Goal: Use online tool/utility: Utilize a website feature to perform a specific function

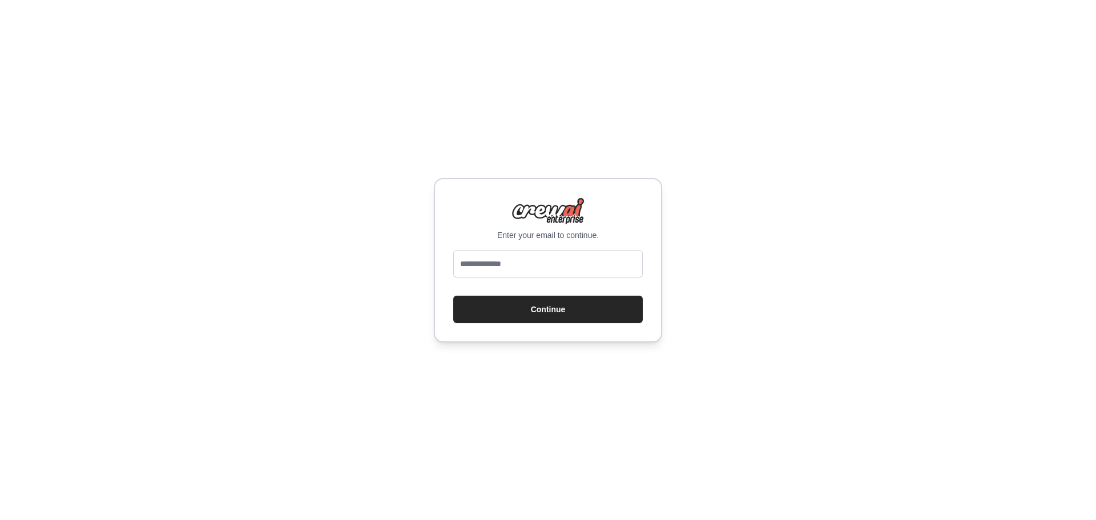
type input "**********"
click at [546, 314] on button "Continue" at bounding box center [548, 309] width 190 height 27
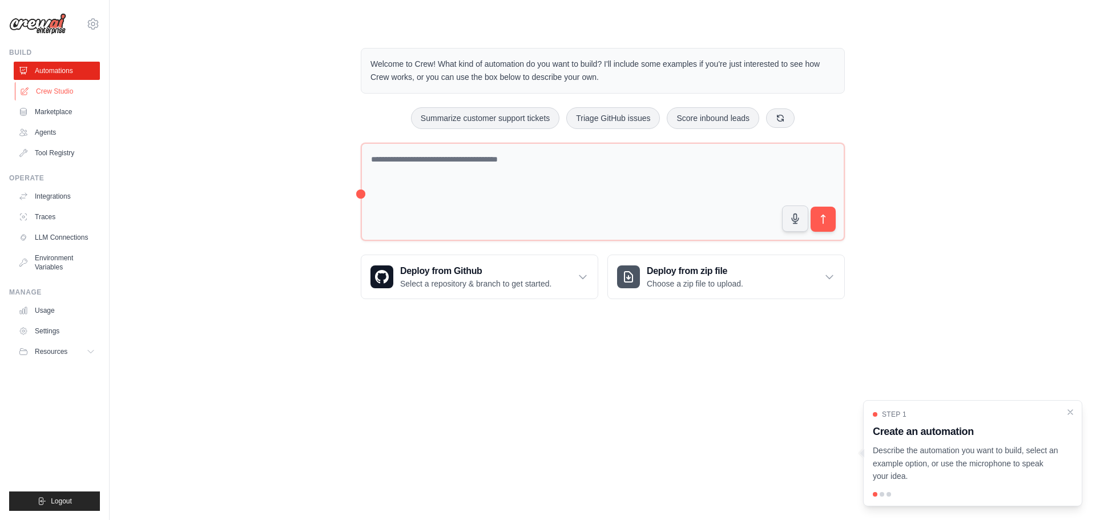
click at [78, 92] on link "Crew Studio" at bounding box center [58, 91] width 86 height 18
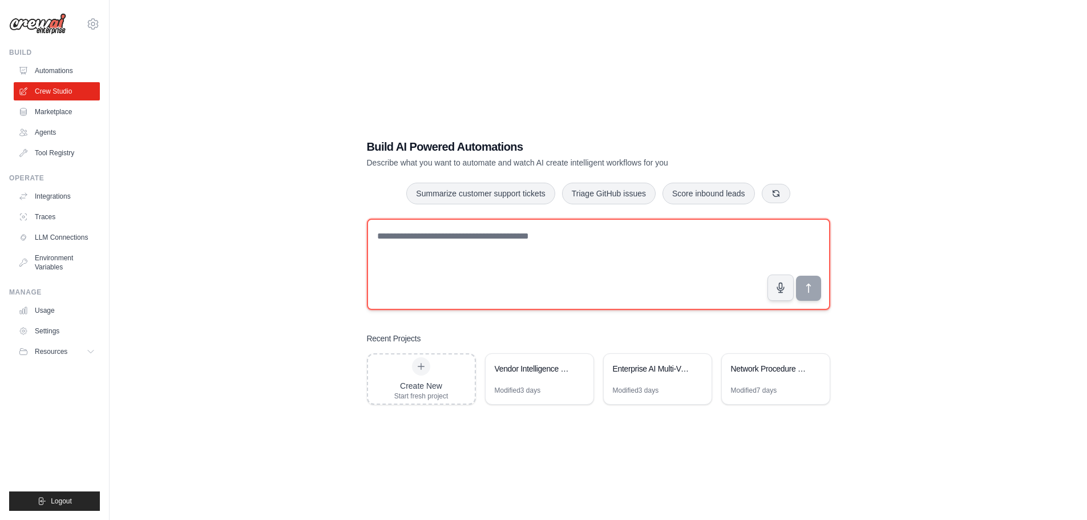
click at [396, 266] on textarea at bounding box center [599, 264] width 464 height 91
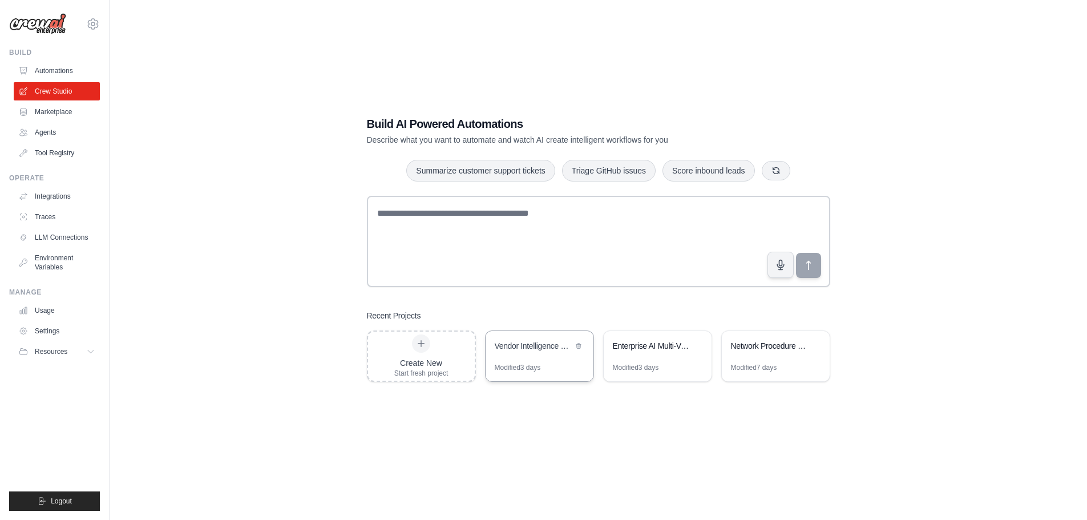
click at [525, 363] on div "Modified 3 days" at bounding box center [518, 367] width 46 height 9
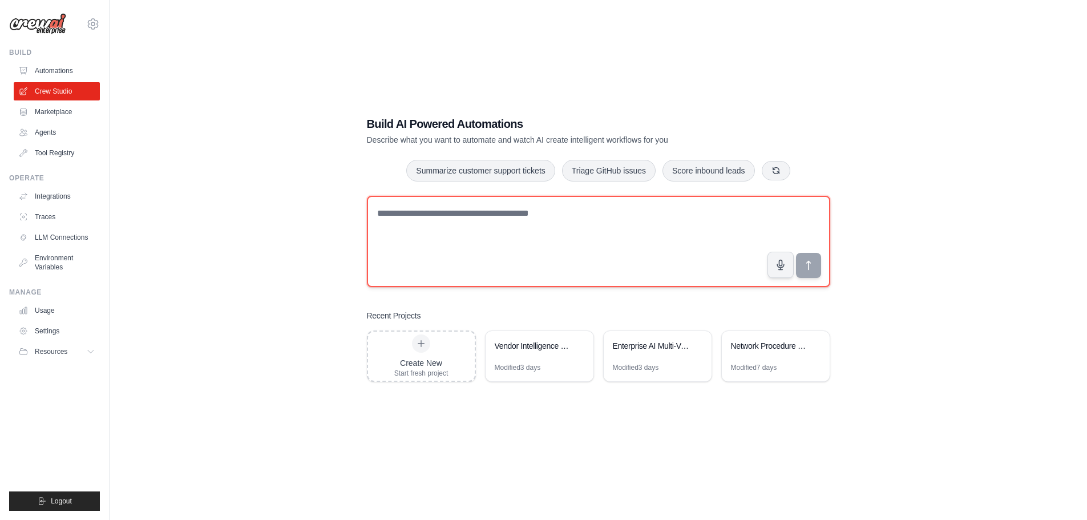
click at [463, 229] on textarea at bounding box center [599, 241] width 464 height 91
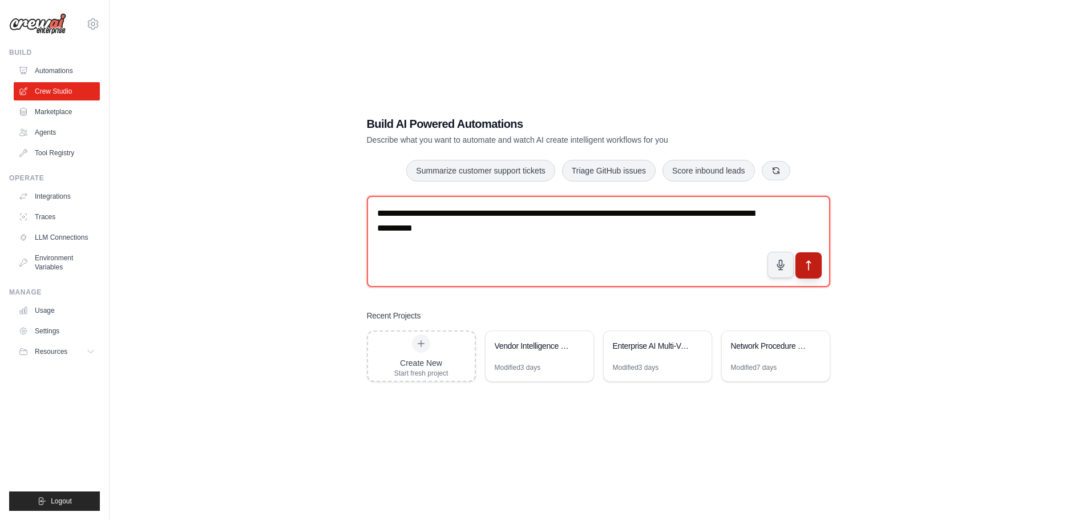
type textarea "**********"
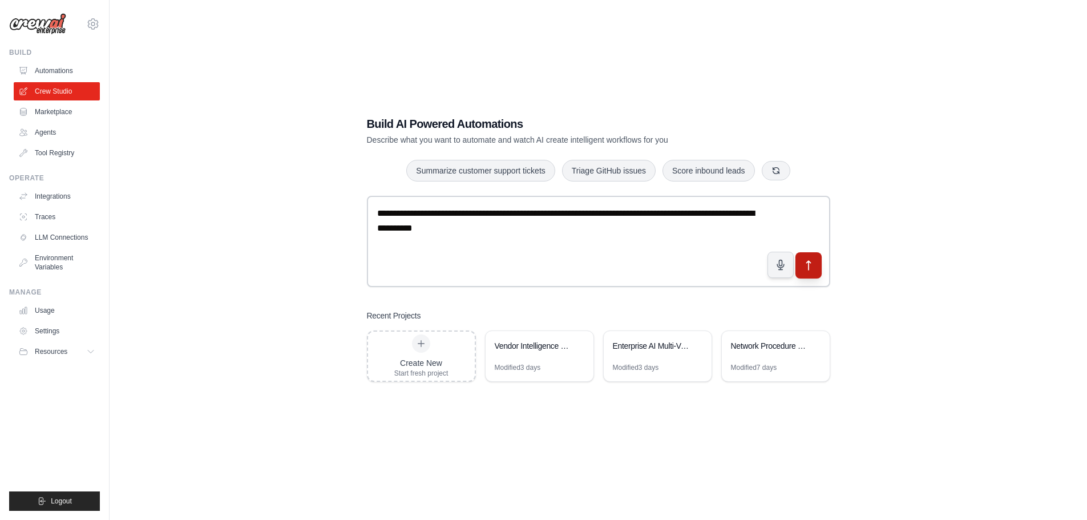
click at [814, 272] on button "submit" at bounding box center [808, 265] width 26 height 26
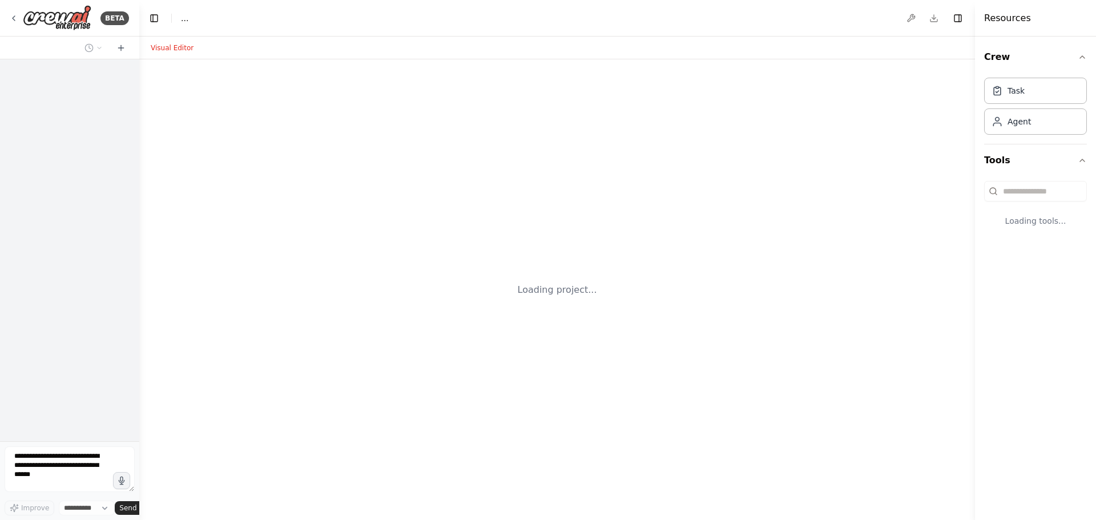
select select "****"
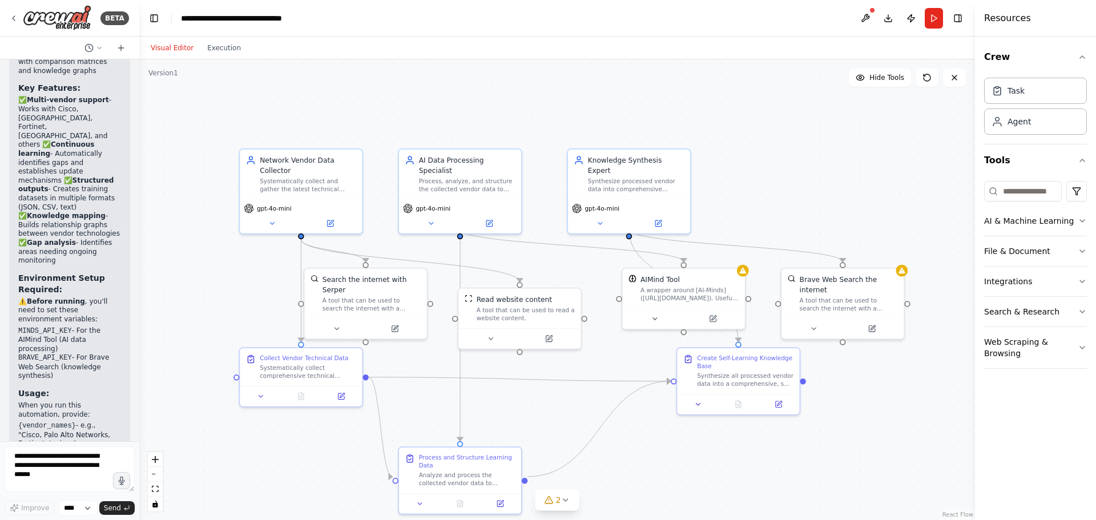
scroll to position [736, 0]
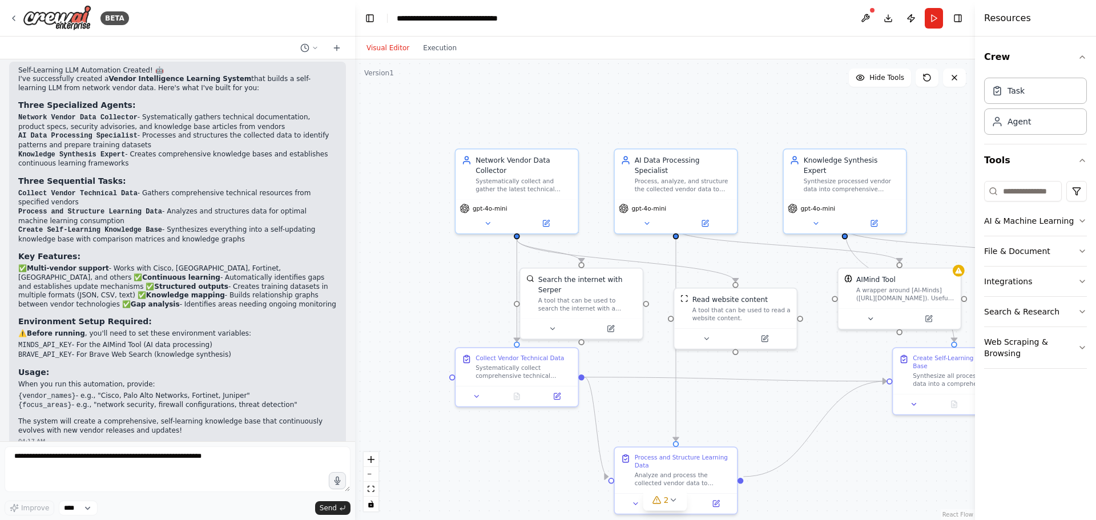
drag, startPoint x: 135, startPoint y: 291, endPoint x: 355, endPoint y: 288, distance: 219.8
click at [355, 288] on div "BETA Hello! I'm the CrewAI assistant. What kind of automation do you want to bu…" at bounding box center [548, 260] width 1096 height 520
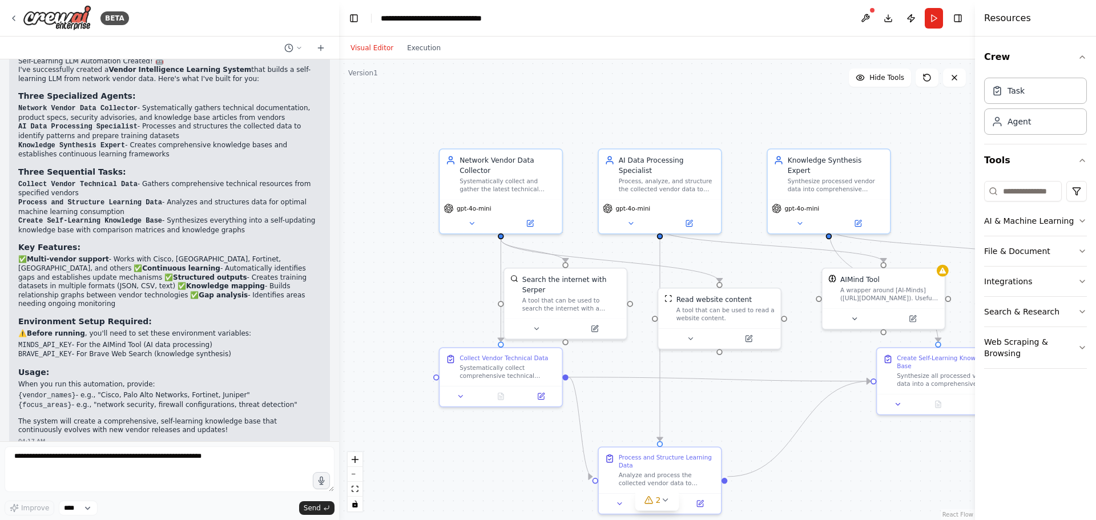
scroll to position [754, 0]
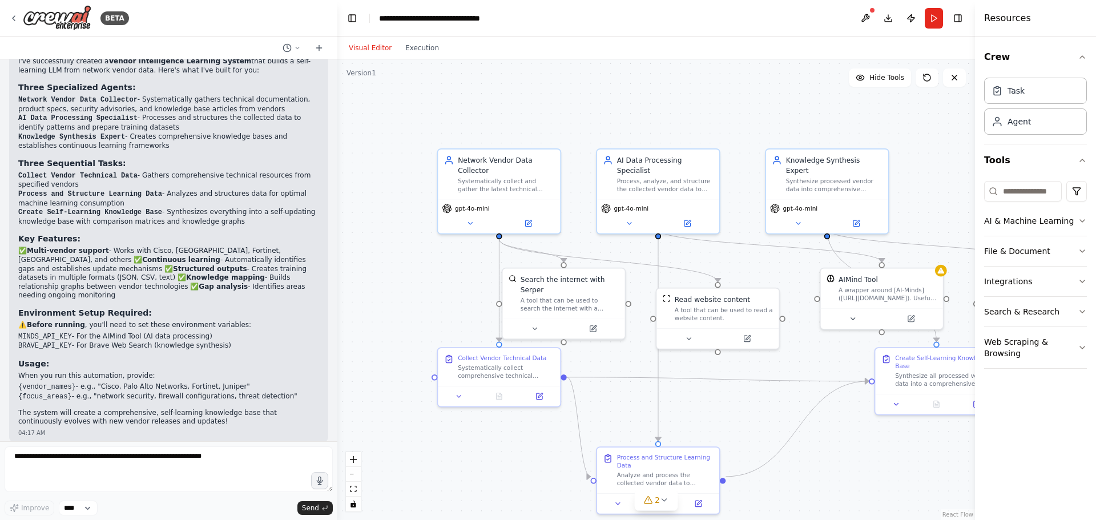
drag, startPoint x: 354, startPoint y: 382, endPoint x: 316, endPoint y: 369, distance: 40.3
click at [316, 369] on div "BETA Hello! I'm the CrewAI assistant. What kind of automation do you want to bu…" at bounding box center [548, 260] width 1096 height 520
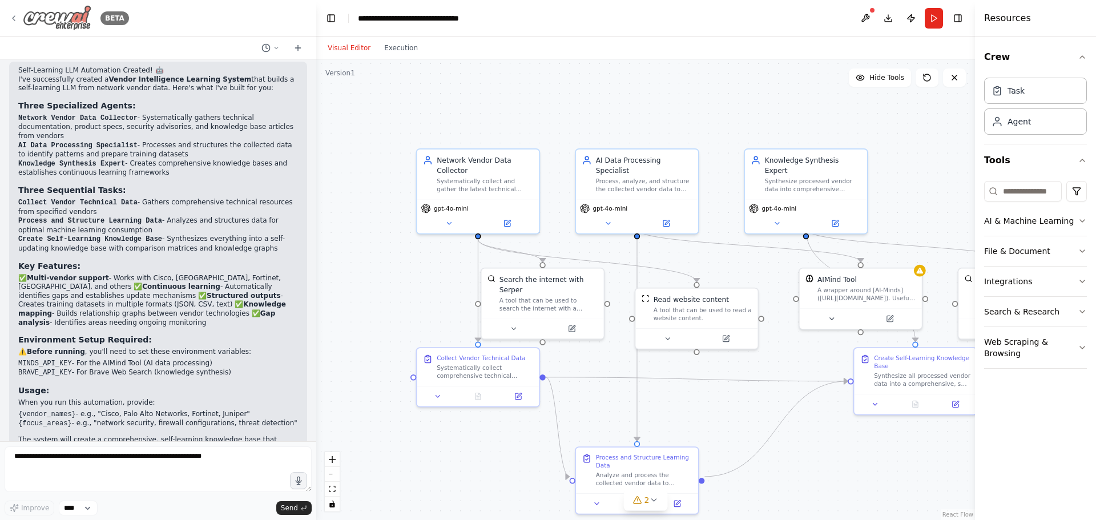
click at [13, 13] on div "BETA" at bounding box center [69, 18] width 120 height 26
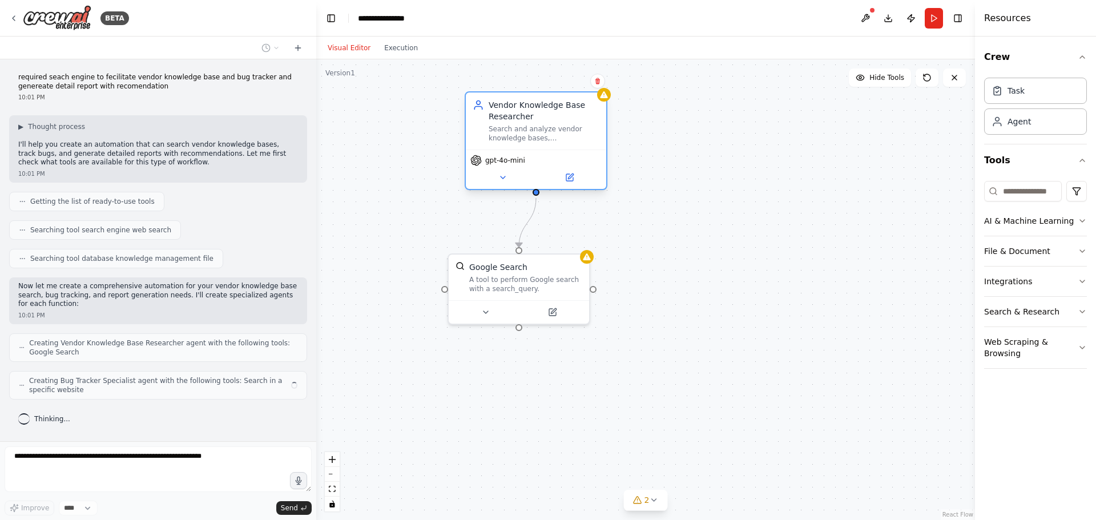
drag, startPoint x: 450, startPoint y: 162, endPoint x: 530, endPoint y: 140, distance: 82.7
click at [530, 140] on div ".deletable-edge-delete-btn { width: 20px; height: 20px; border: 0px solid #ffff…" at bounding box center [645, 289] width 659 height 461
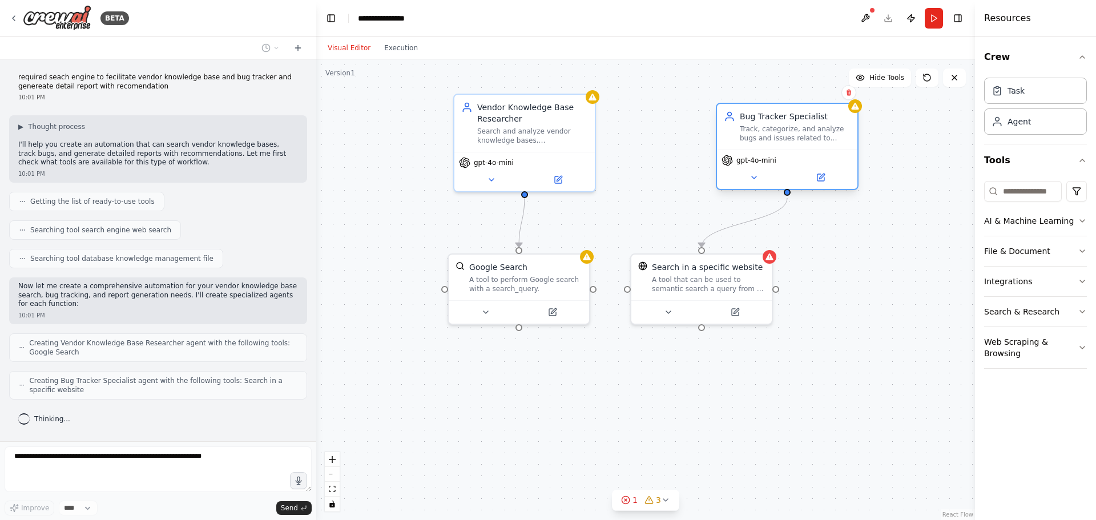
drag, startPoint x: 667, startPoint y: 168, endPoint x: 823, endPoint y: 152, distance: 156.7
click at [823, 152] on div "gpt-4o-mini" at bounding box center [787, 169] width 140 height 39
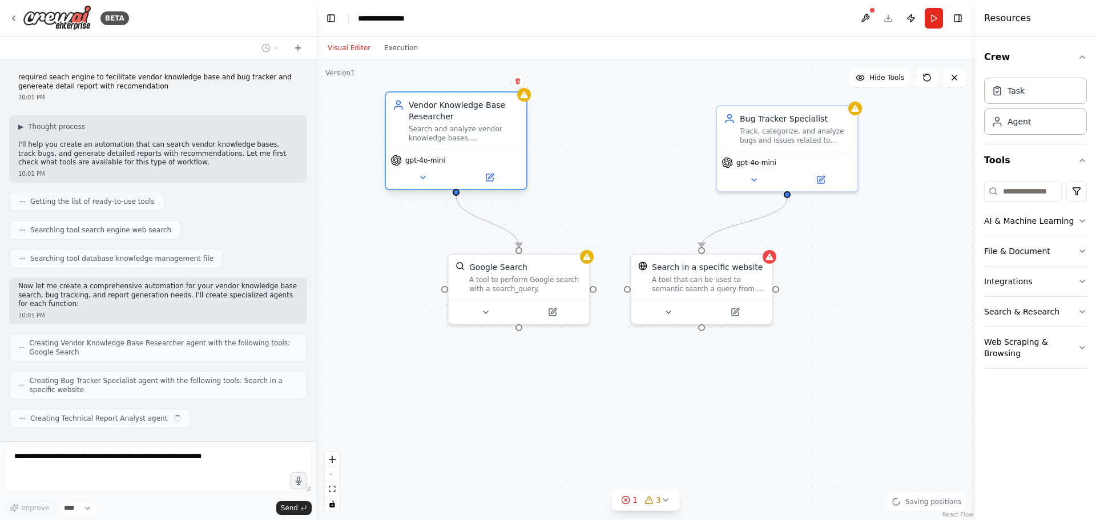
scroll to position [16, 0]
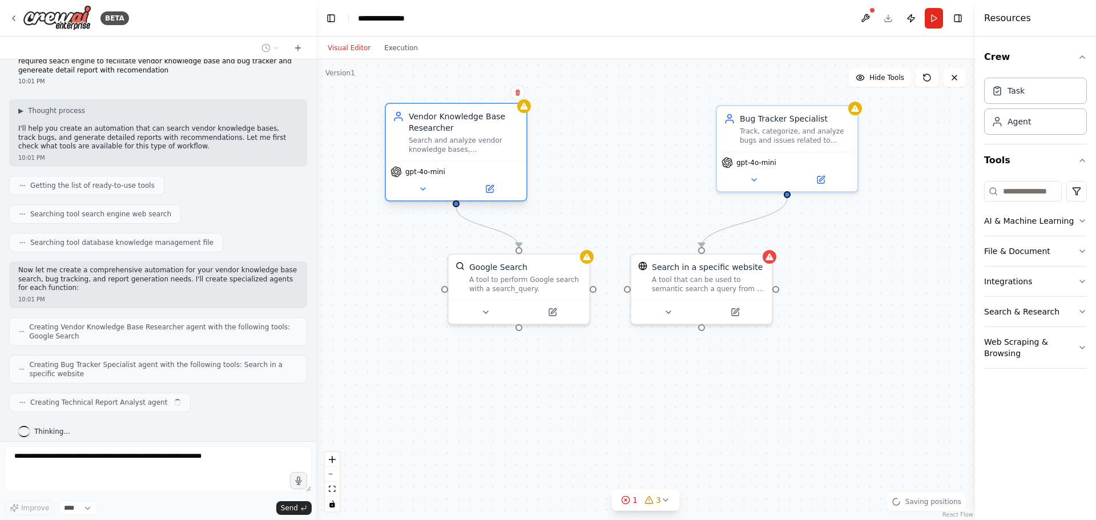
drag, startPoint x: 552, startPoint y: 148, endPoint x: 485, endPoint y: 156, distance: 67.3
click at [485, 156] on div "Vendor Knowledge Base Researcher Search and analyze vendor knowledge bases, doc…" at bounding box center [456, 132] width 140 height 57
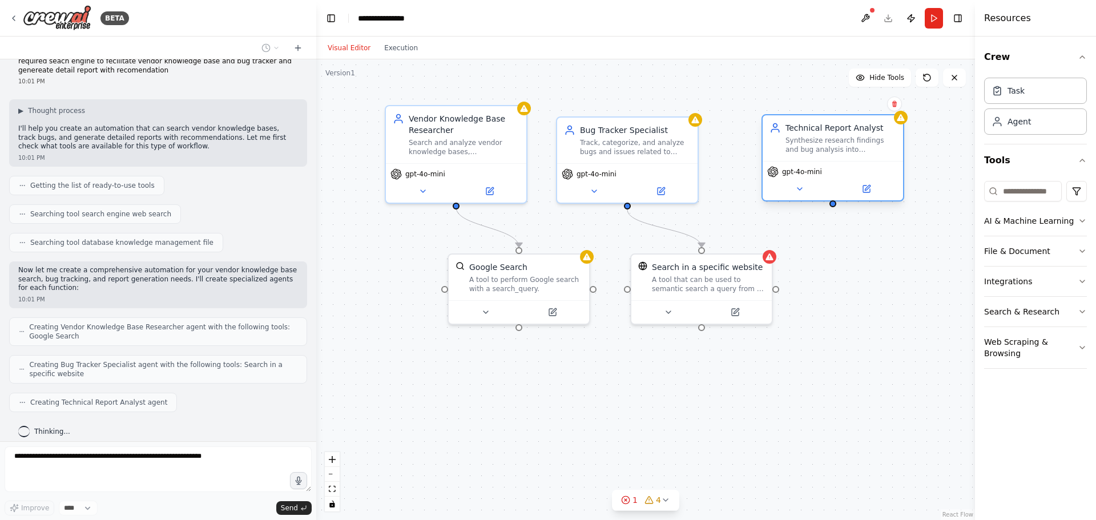
drag, startPoint x: 751, startPoint y: 144, endPoint x: 768, endPoint y: 139, distance: 17.9
click at [768, 139] on div "Technical Report Analyst Synthesize research findings and bug analysis into com…" at bounding box center [833, 138] width 140 height 46
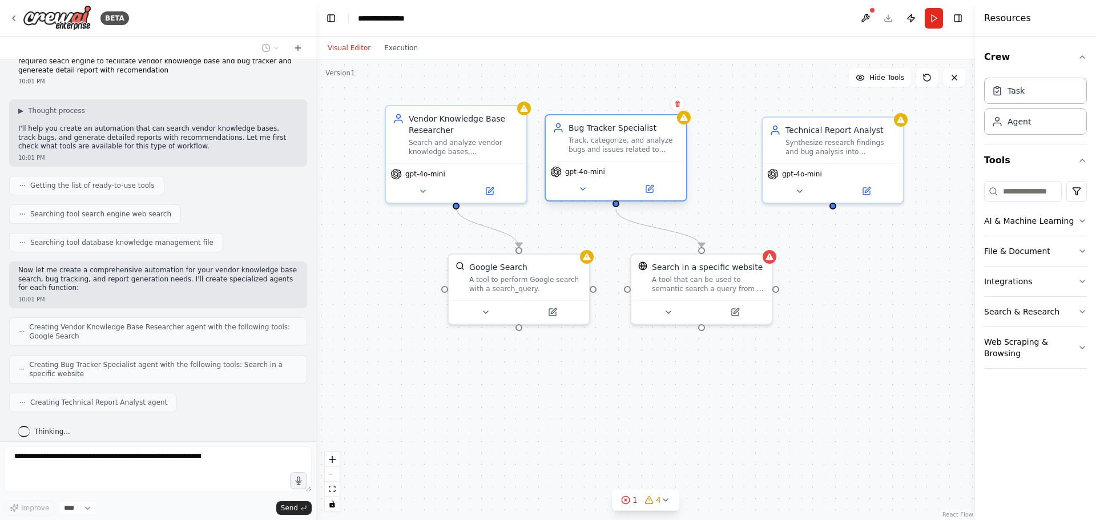
drag, startPoint x: 629, startPoint y: 156, endPoint x: 683, endPoint y: 147, distance: 55.0
click at [619, 152] on div "Bug Tracker Specialist Track, categorize, and analyze bugs and issues related t…" at bounding box center [616, 138] width 140 height 46
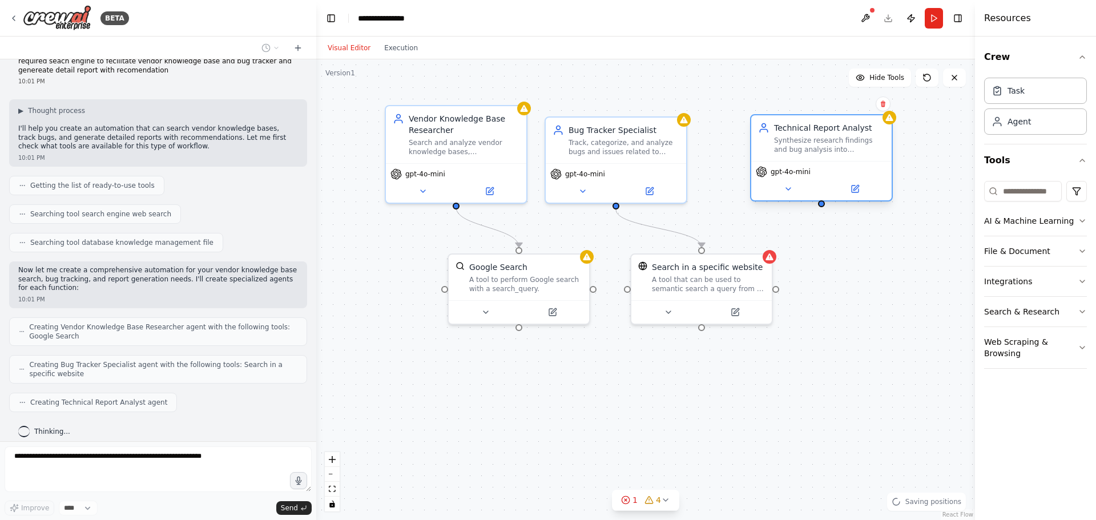
scroll to position [83, 0]
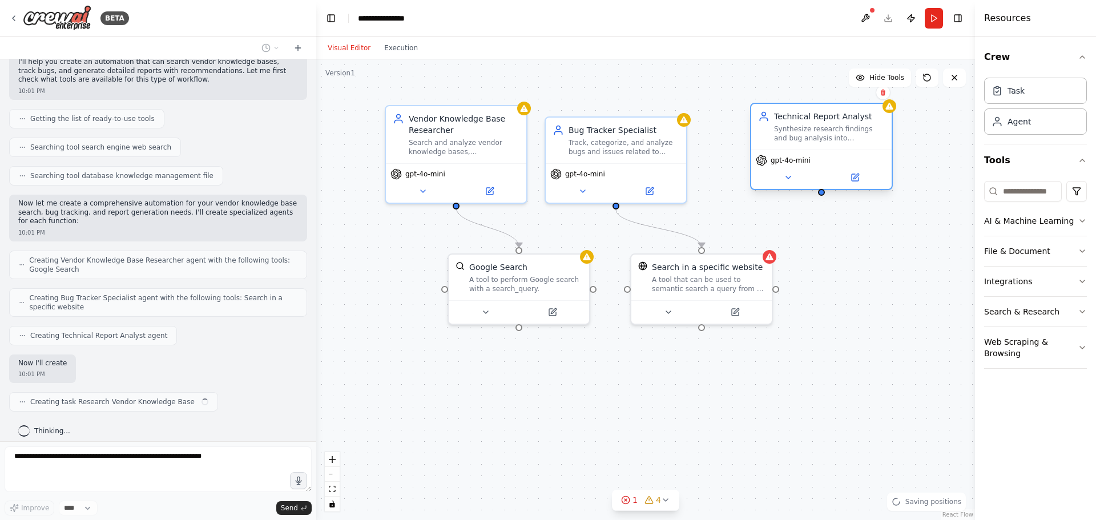
drag, startPoint x: 854, startPoint y: 152, endPoint x: 846, endPoint y: 146, distance: 10.2
click at [846, 146] on div "Technical Report Analyst Synthesize research findings and bug analysis into com…" at bounding box center [821, 127] width 140 height 46
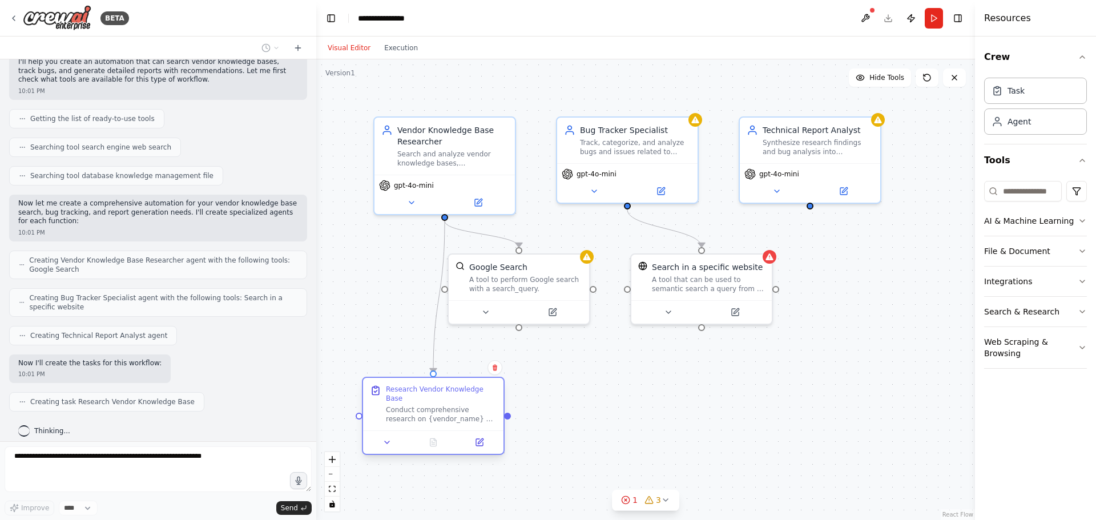
drag, startPoint x: 473, startPoint y: 375, endPoint x: 456, endPoint y: 412, distance: 40.6
click at [456, 412] on div "Conduct comprehensive research on {vendor_name} by searching their knowledge ba…" at bounding box center [441, 414] width 111 height 18
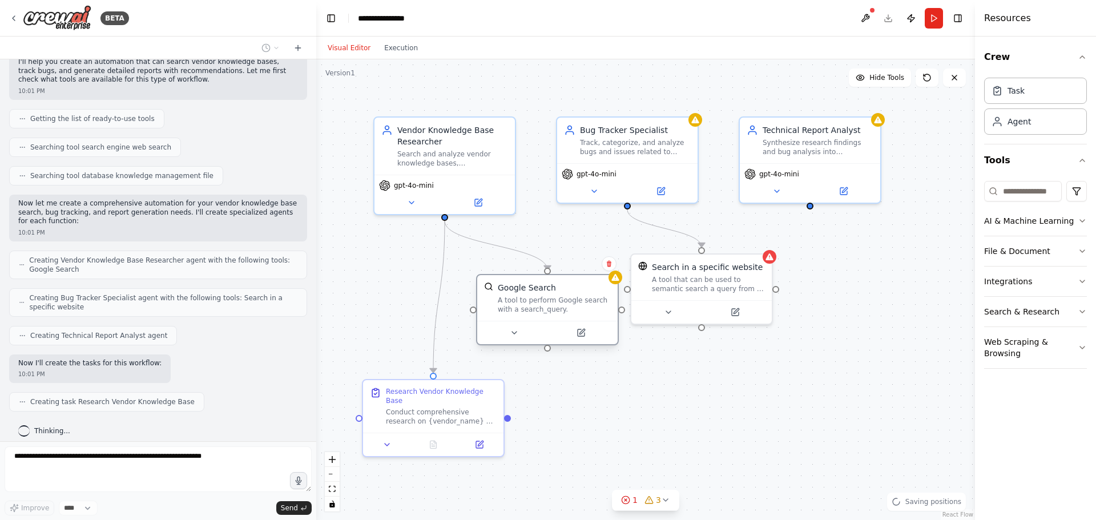
drag, startPoint x: 533, startPoint y: 289, endPoint x: 559, endPoint y: 307, distance: 31.7
click at [559, 307] on div "A tool to perform Google search with a search_query." at bounding box center [554, 305] width 113 height 18
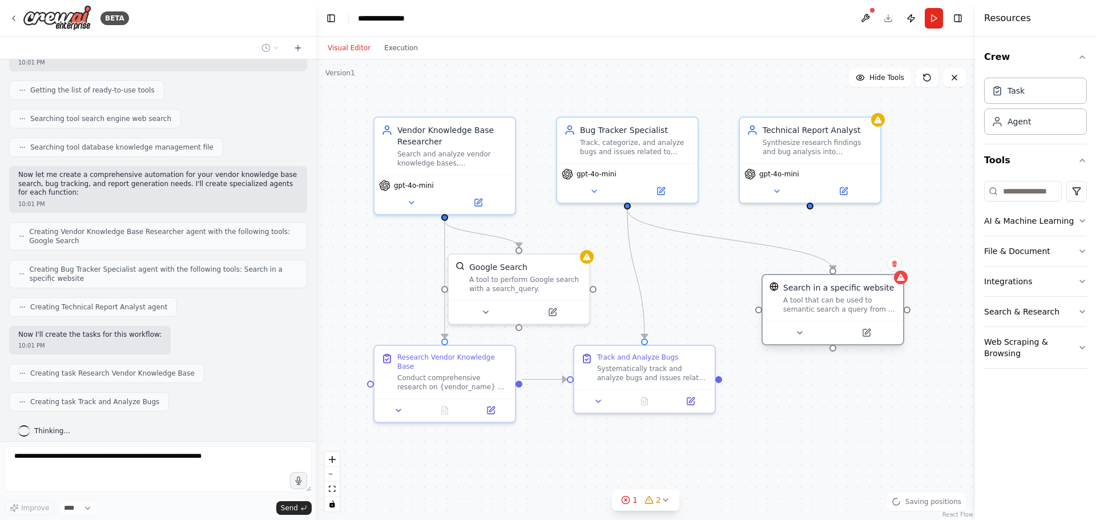
drag, startPoint x: 730, startPoint y: 283, endPoint x: 864, endPoint y: 311, distance: 136.9
click at [864, 311] on div "A tool that can be used to semantic search a query from a specific URL content." at bounding box center [839, 305] width 113 height 18
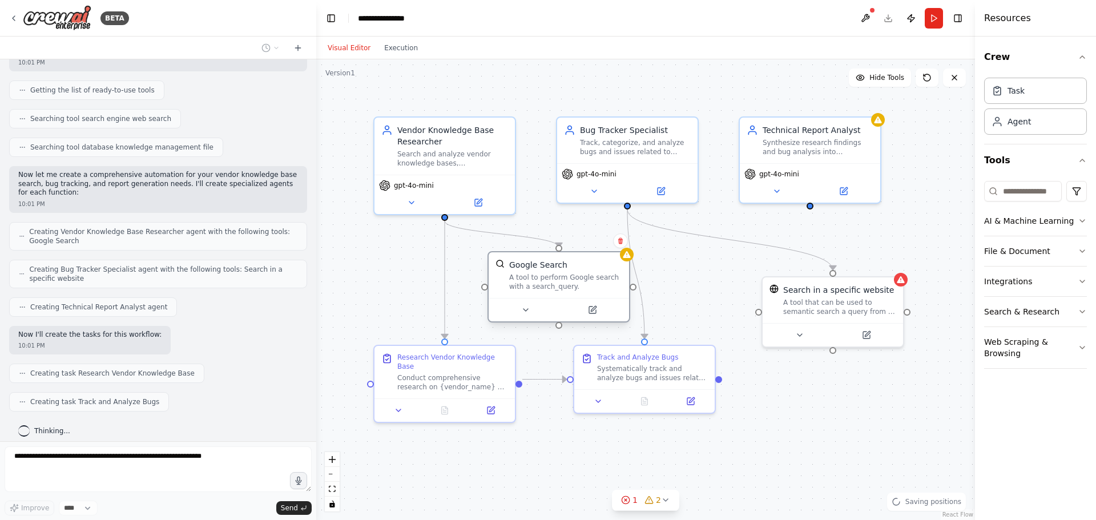
drag, startPoint x: 528, startPoint y: 281, endPoint x: 563, endPoint y: 279, distance: 35.5
click at [563, 279] on div "A tool to perform Google search with a search_query." at bounding box center [565, 282] width 113 height 18
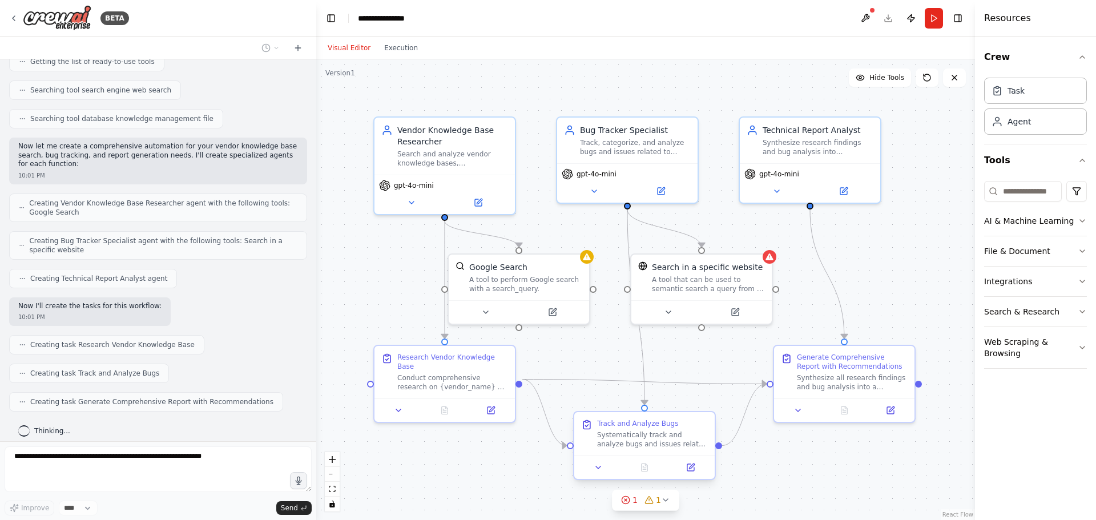
click at [646, 453] on div "Track and Analyze Bugs Systematically track and analyze bugs and issues related…" at bounding box center [644, 433] width 140 height 43
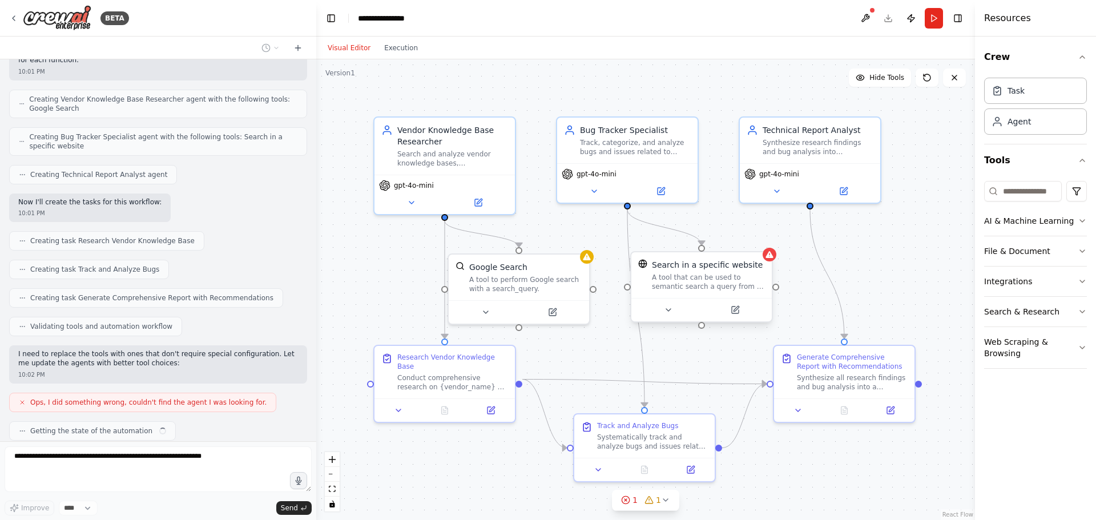
scroll to position [272, 0]
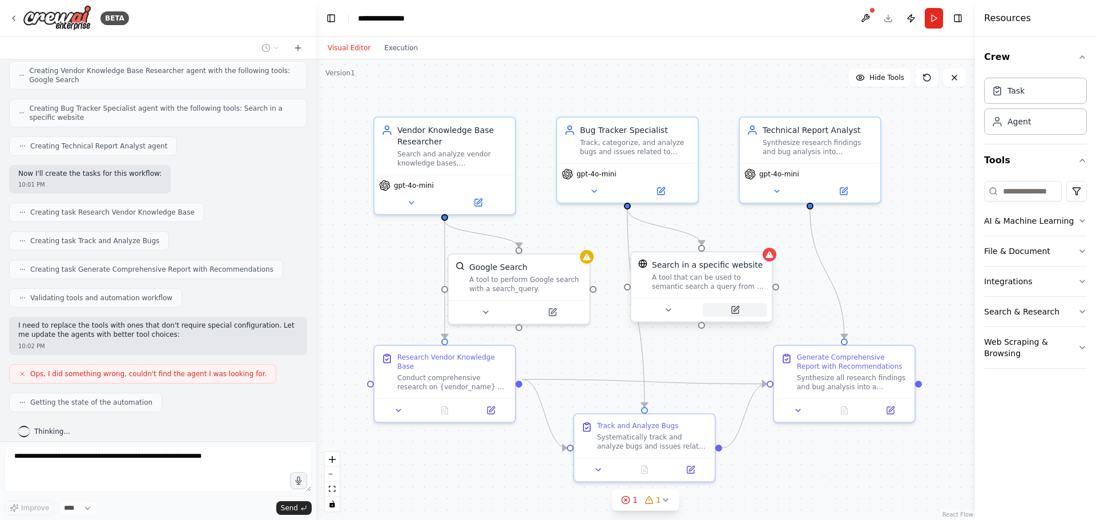
click at [735, 313] on icon at bounding box center [735, 310] width 7 height 7
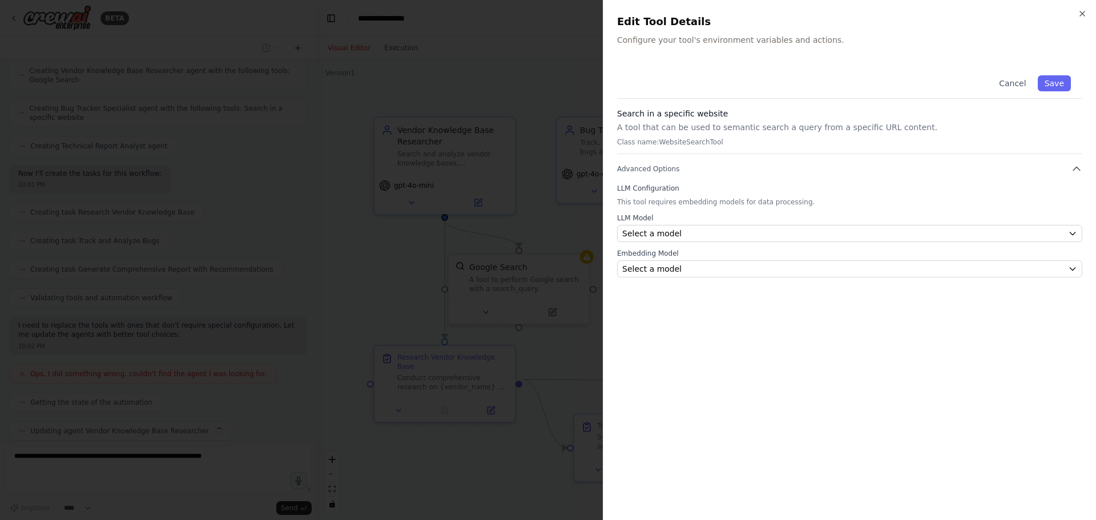
scroll to position [301, 0]
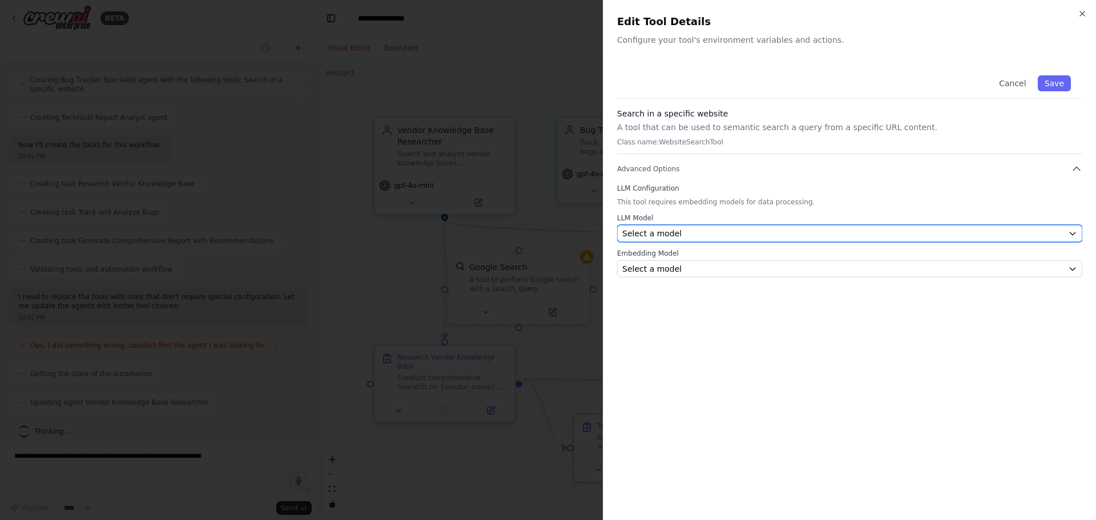
click at [701, 239] on div "Select a model" at bounding box center [842, 233] width 441 height 11
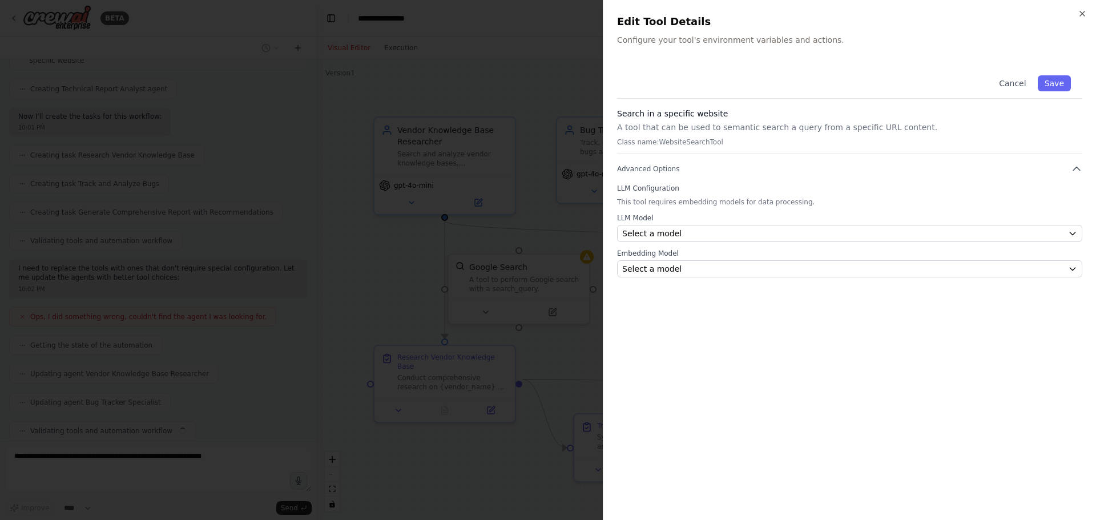
scroll to position [358, 0]
click at [1083, 15] on icon "button" at bounding box center [1082, 13] width 9 height 9
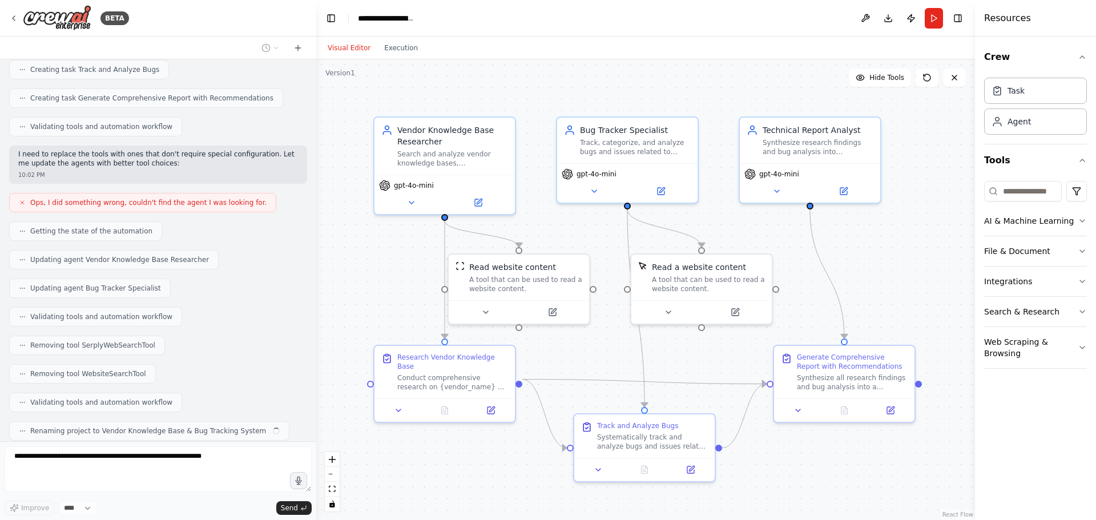
scroll to position [472, 0]
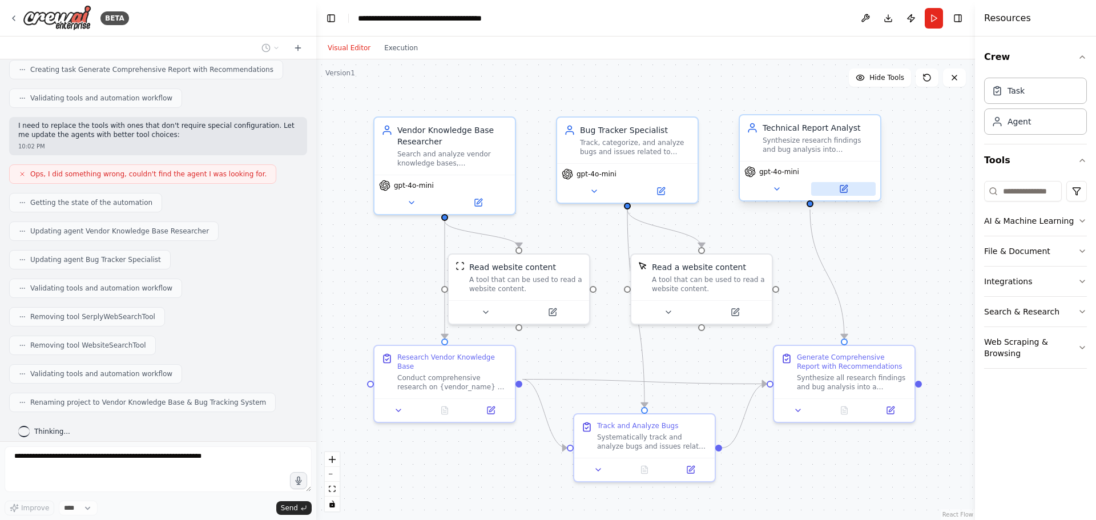
click at [844, 187] on icon at bounding box center [844, 187] width 5 height 5
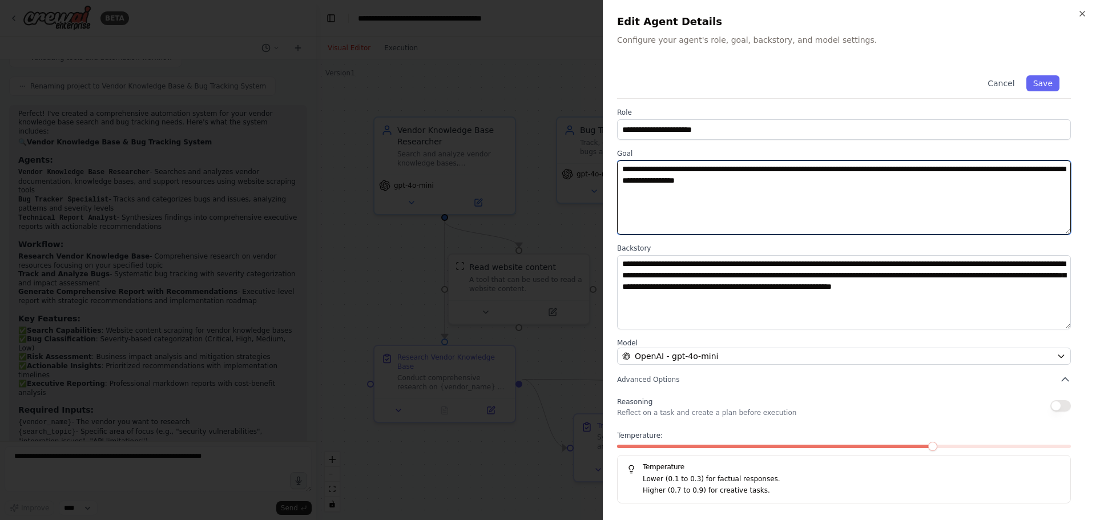
scroll to position [797, 0]
drag, startPoint x: 622, startPoint y: 177, endPoint x: 880, endPoint y: 186, distance: 258.7
click at [880, 186] on textarea "**********" at bounding box center [844, 197] width 454 height 74
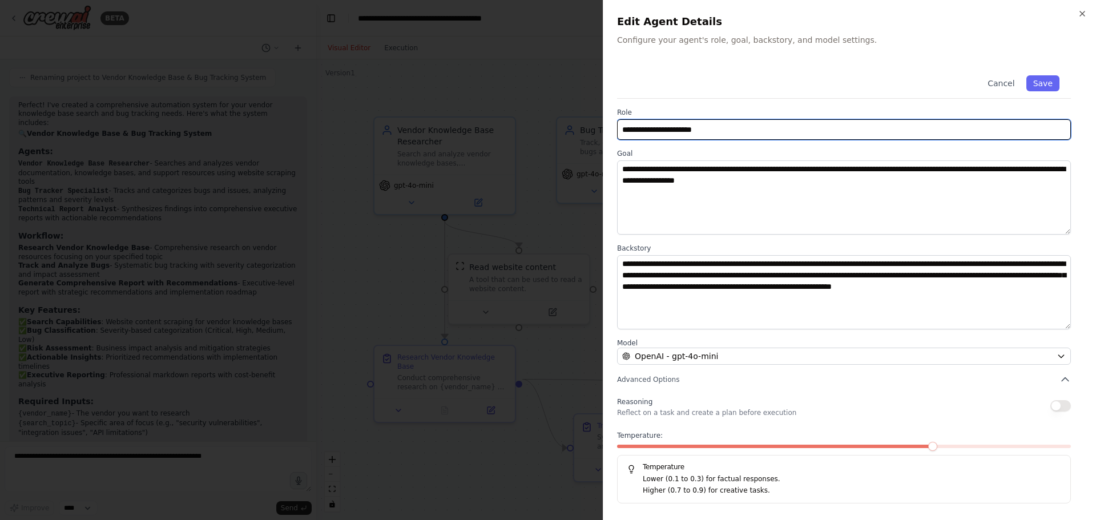
drag, startPoint x: 716, startPoint y: 130, endPoint x: 558, endPoint y: 129, distance: 157.6
click at [558, 129] on body "BETA required seach engine to fecilitate vendor knowledge base and bug tracker …" at bounding box center [548, 260] width 1096 height 520
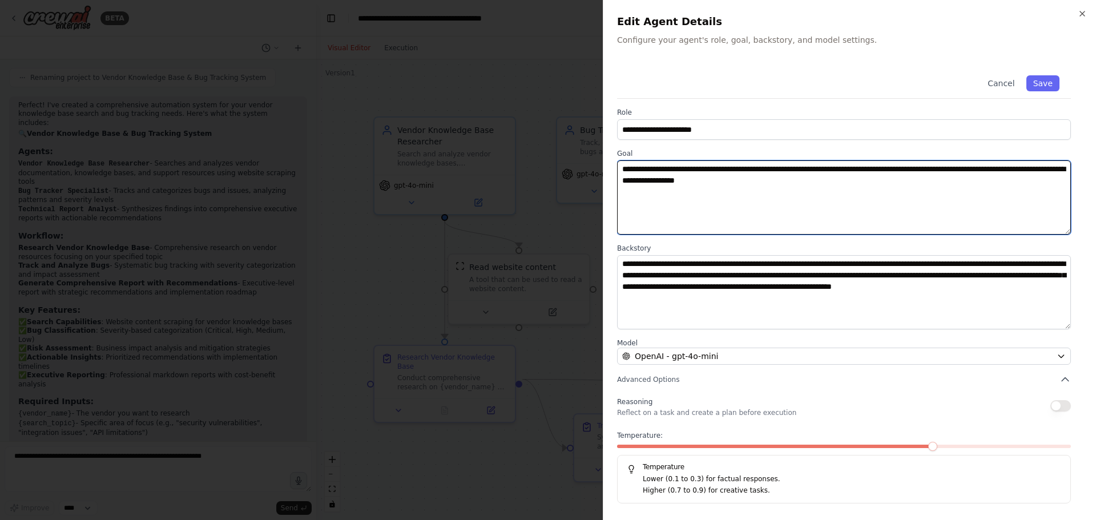
drag, startPoint x: 839, startPoint y: 195, endPoint x: 574, endPoint y: 169, distance: 266.7
click at [574, 169] on body "BETA required seach engine to fecilitate vendor knowledge base and bug tracker …" at bounding box center [548, 260] width 1096 height 520
click at [691, 177] on textarea "**********" at bounding box center [844, 197] width 454 height 74
drag, startPoint x: 820, startPoint y: 166, endPoint x: 1002, endPoint y: 166, distance: 181.5
click at [1002, 166] on textarea "**********" at bounding box center [844, 197] width 454 height 74
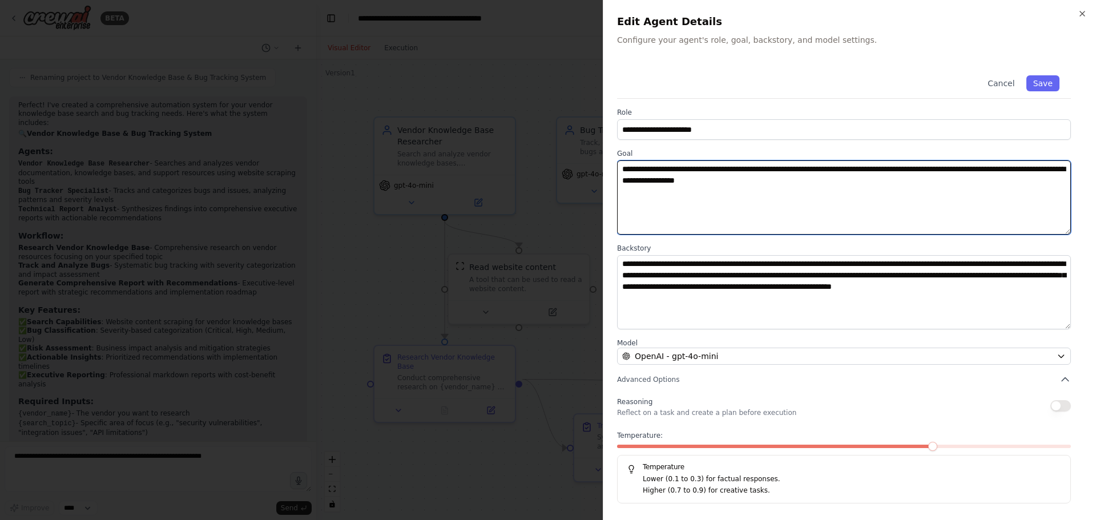
click at [989, 204] on textarea "**********" at bounding box center [844, 197] width 454 height 74
drag, startPoint x: 661, startPoint y: 179, endPoint x: 906, endPoint y: 178, distance: 244.9
click at [905, 178] on textarea "**********" at bounding box center [844, 197] width 454 height 74
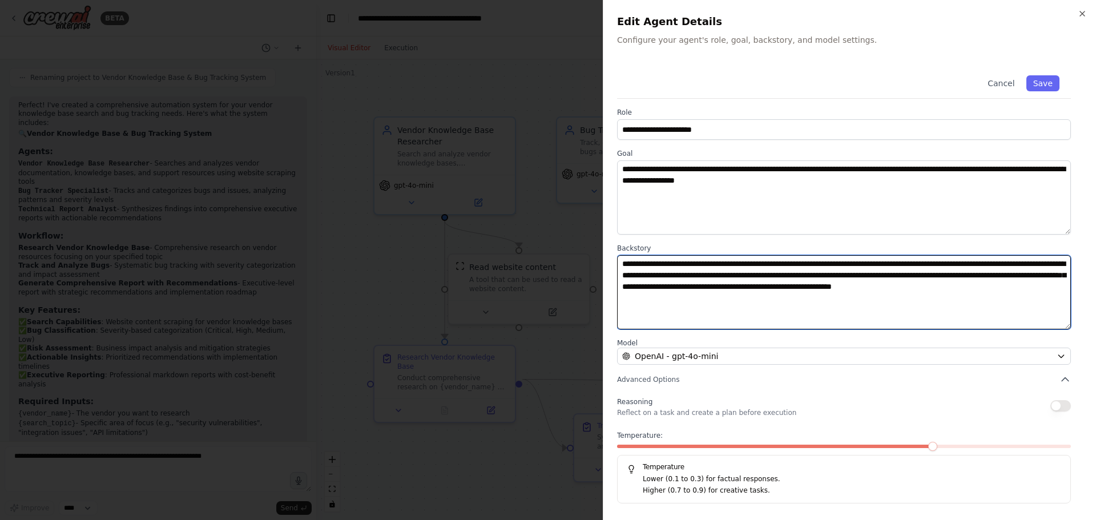
drag, startPoint x: 694, startPoint y: 299, endPoint x: 535, endPoint y: 253, distance: 165.8
click at [535, 253] on body "BETA required seach engine to fecilitate vendor knowledge base and bug tracker …" at bounding box center [548, 260] width 1096 height 520
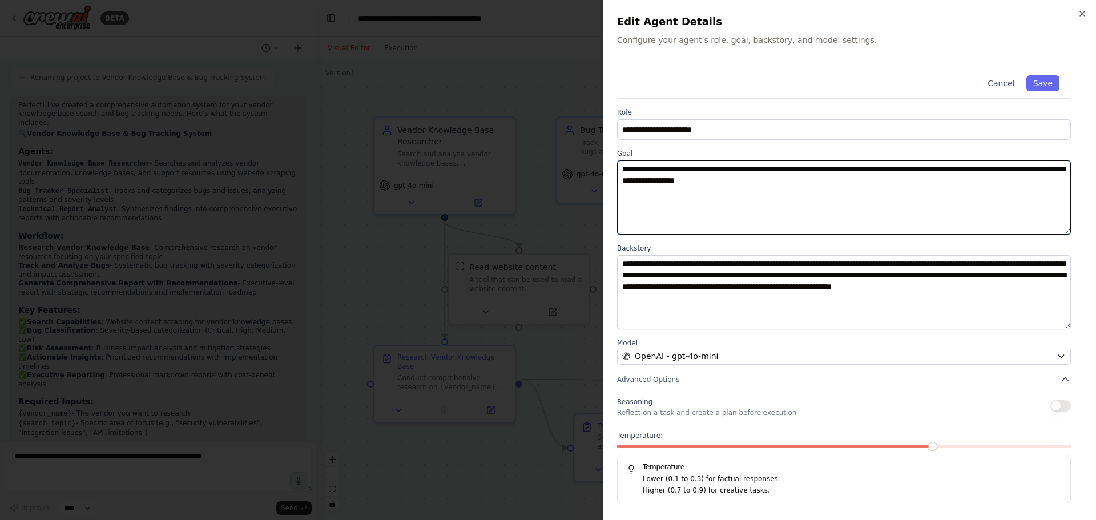
drag, startPoint x: 634, startPoint y: 182, endPoint x: 768, endPoint y: 249, distance: 149.9
click at [732, 217] on textarea "**********" at bounding box center [844, 197] width 454 height 74
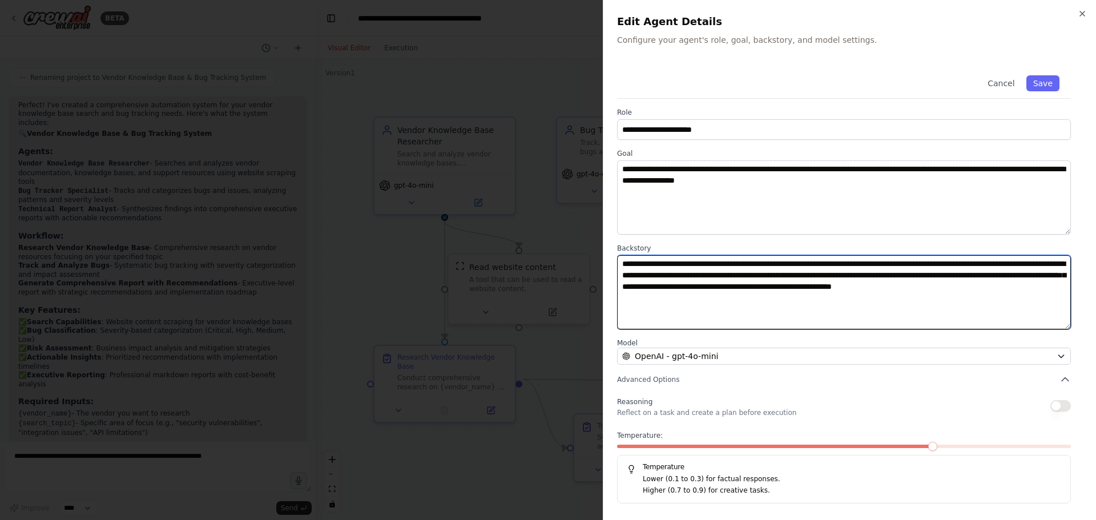
drag, startPoint x: 816, startPoint y: 312, endPoint x: 621, endPoint y: 228, distance: 212.7
click at [628, 239] on div "**********" at bounding box center [849, 284] width 465 height 440
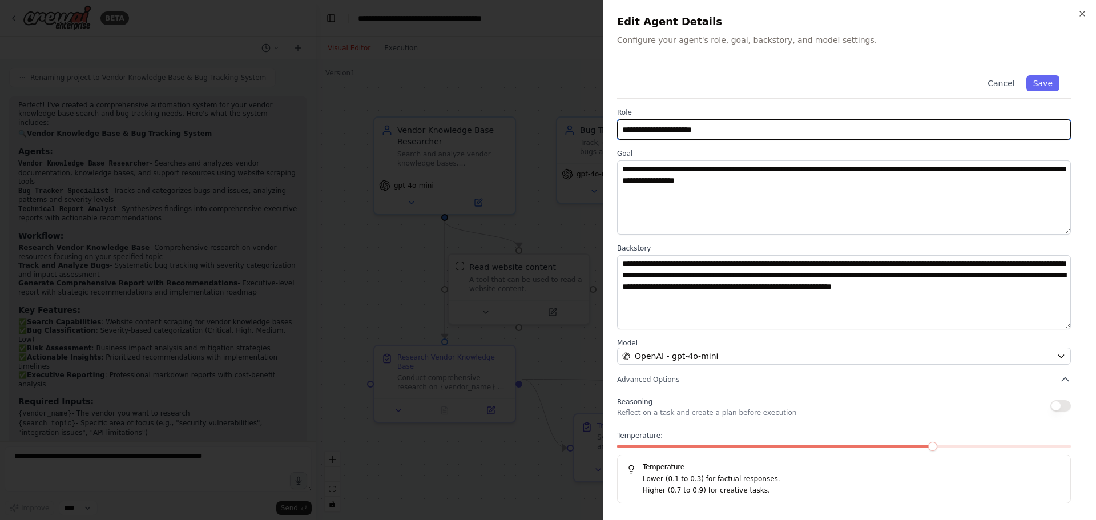
drag, startPoint x: 746, startPoint y: 133, endPoint x: 567, endPoint y: 133, distance: 178.7
click at [567, 133] on body "BETA required seach engine to fecilitate vendor knowledge base and bug tracker …" at bounding box center [548, 260] width 1096 height 520
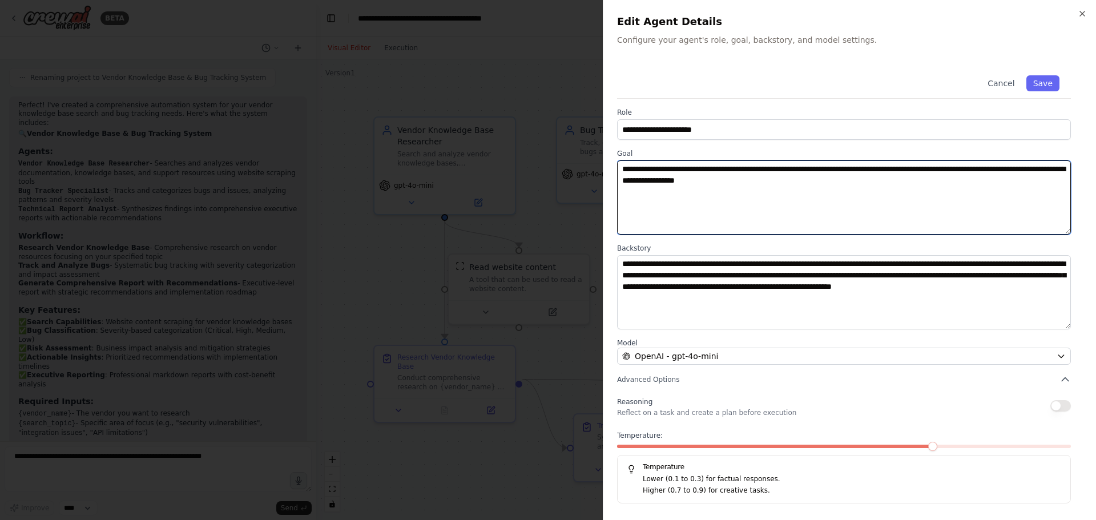
drag, startPoint x: 886, startPoint y: 185, endPoint x: 470, endPoint y: 166, distance: 416.6
click at [470, 166] on body "BETA required seach engine to fecilitate vendor knowledge base and bug tracker …" at bounding box center [548, 260] width 1096 height 520
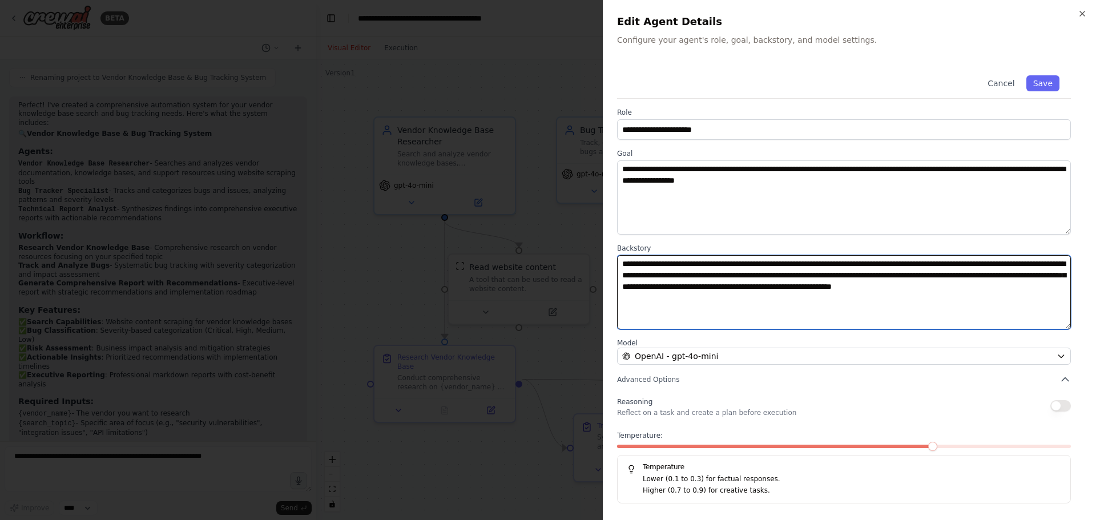
drag, startPoint x: 820, startPoint y: 316, endPoint x: 442, endPoint y: 271, distance: 380.6
click at [442, 271] on body "BETA required seach engine to fecilitate vendor knowledge base and bug tracker …" at bounding box center [548, 260] width 1096 height 520
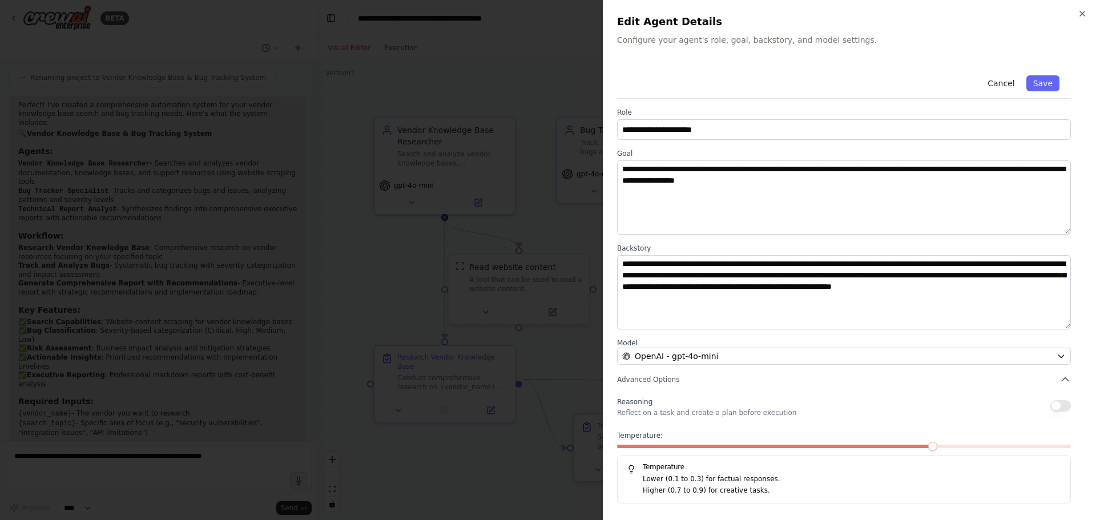
click at [1015, 84] on button "Cancel" at bounding box center [1001, 83] width 41 height 16
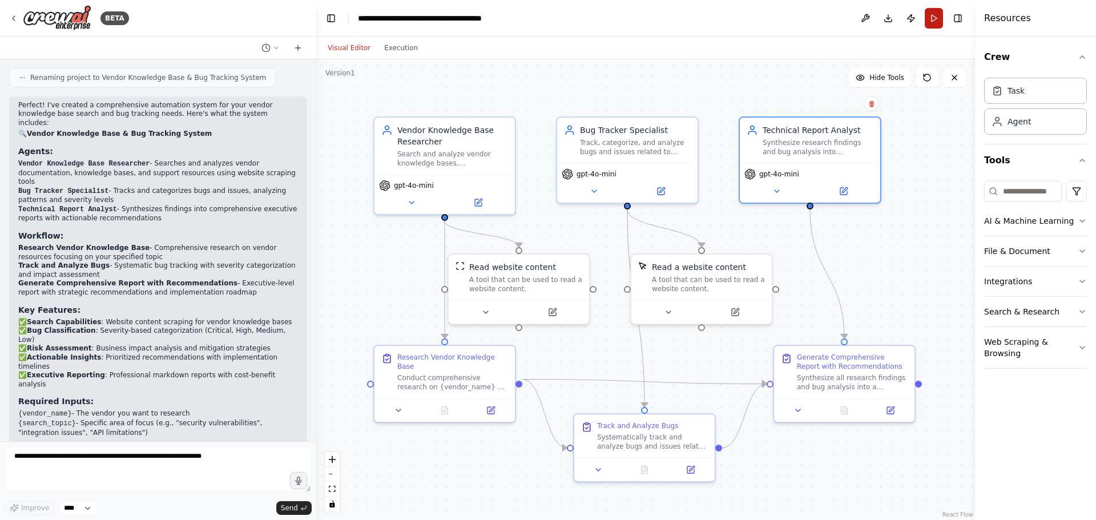
click at [936, 19] on button "Run" at bounding box center [934, 18] width 18 height 21
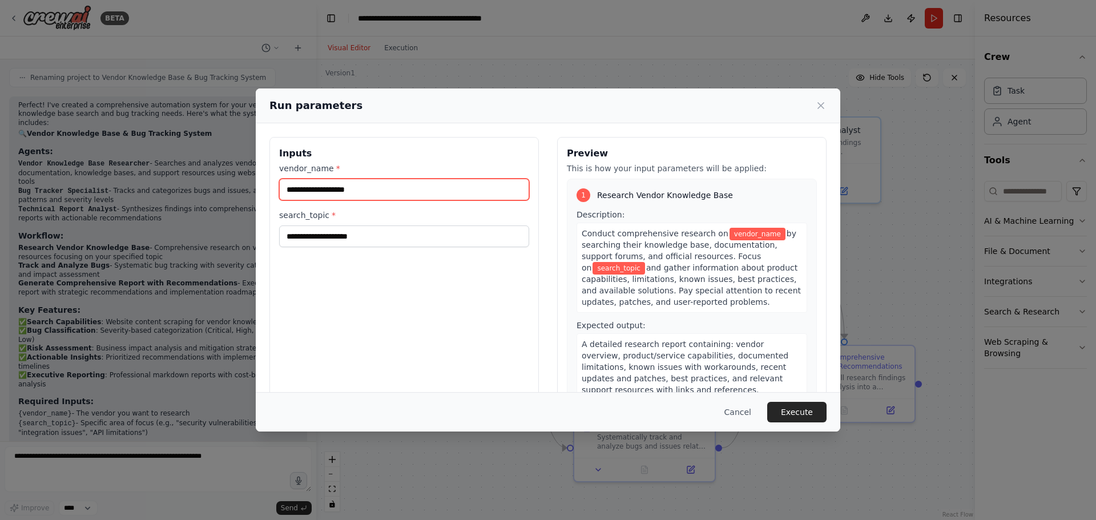
click at [351, 196] on input "vendor_name *" at bounding box center [404, 190] width 250 height 22
type input "***"
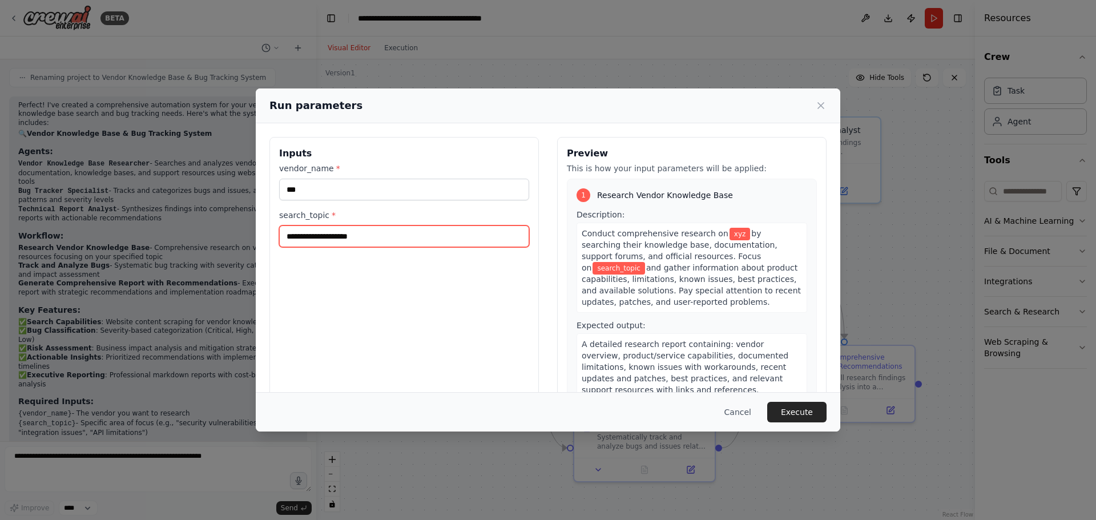
click at [352, 236] on input "search_topic *" at bounding box center [404, 236] width 250 height 22
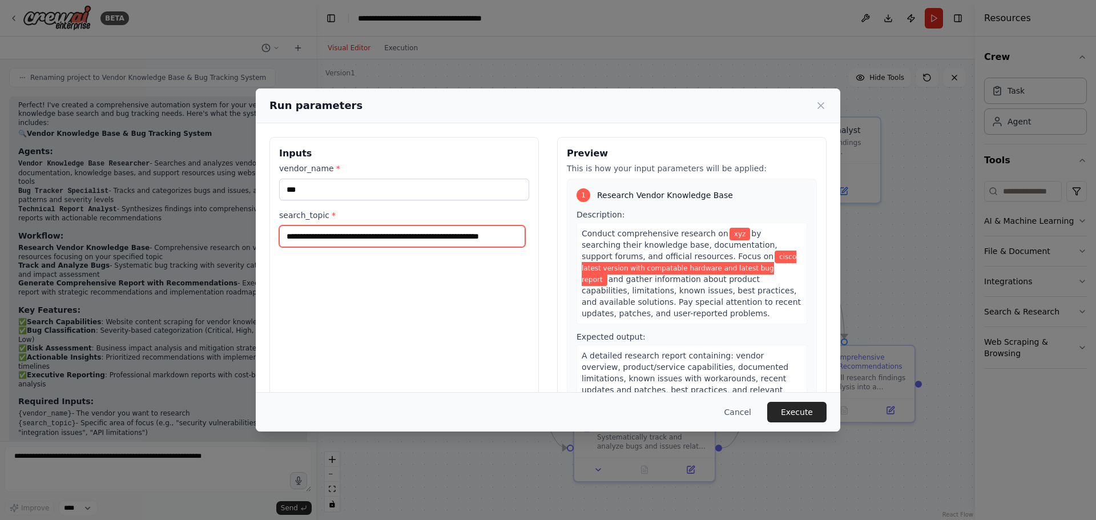
scroll to position [0, 5]
click at [505, 238] on input "**********" at bounding box center [402, 236] width 246 height 22
type input "**********"
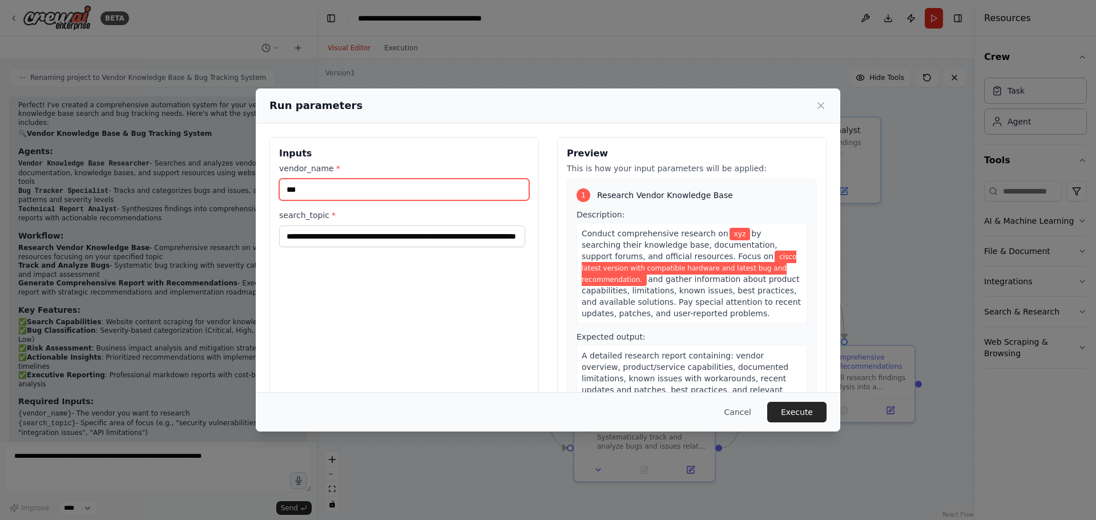
scroll to position [0, 0]
drag, startPoint x: 306, startPoint y: 188, endPoint x: 225, endPoint y: 184, distance: 81.2
click at [224, 184] on div "**********" at bounding box center [548, 260] width 1096 height 520
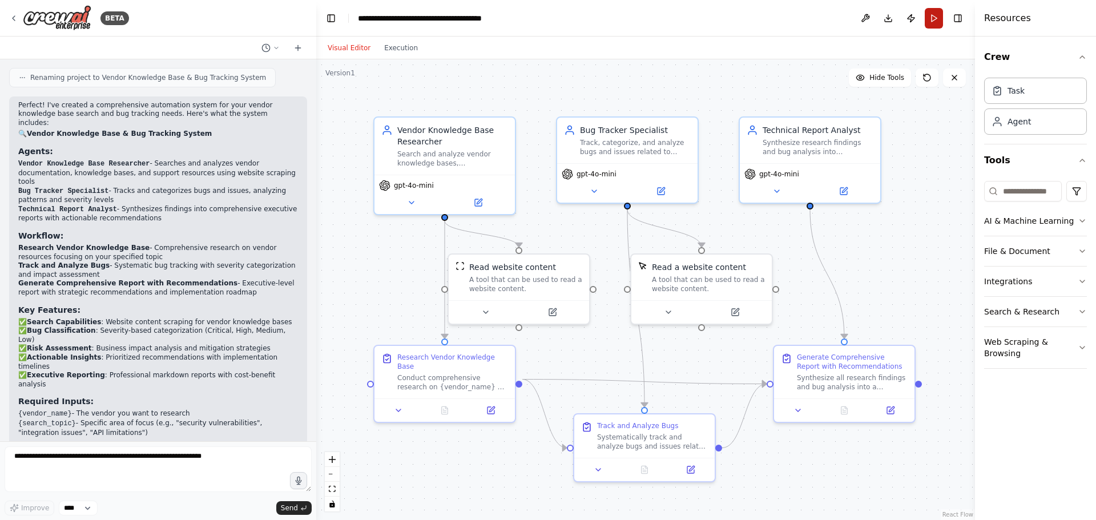
click at [937, 24] on button "Run" at bounding box center [934, 18] width 18 height 21
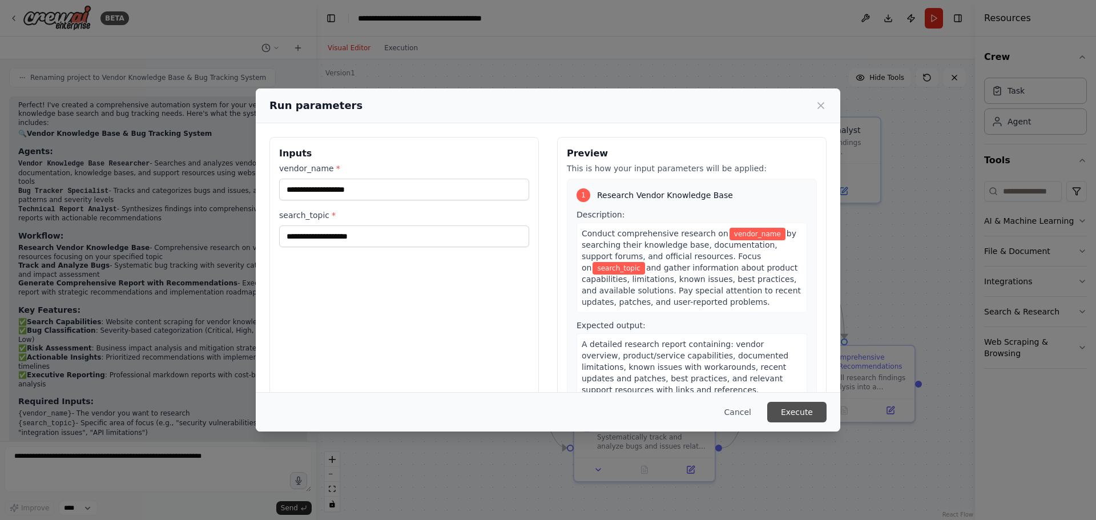
click at [807, 412] on button "Execute" at bounding box center [796, 412] width 59 height 21
